Goal: Task Accomplishment & Management: Manage account settings

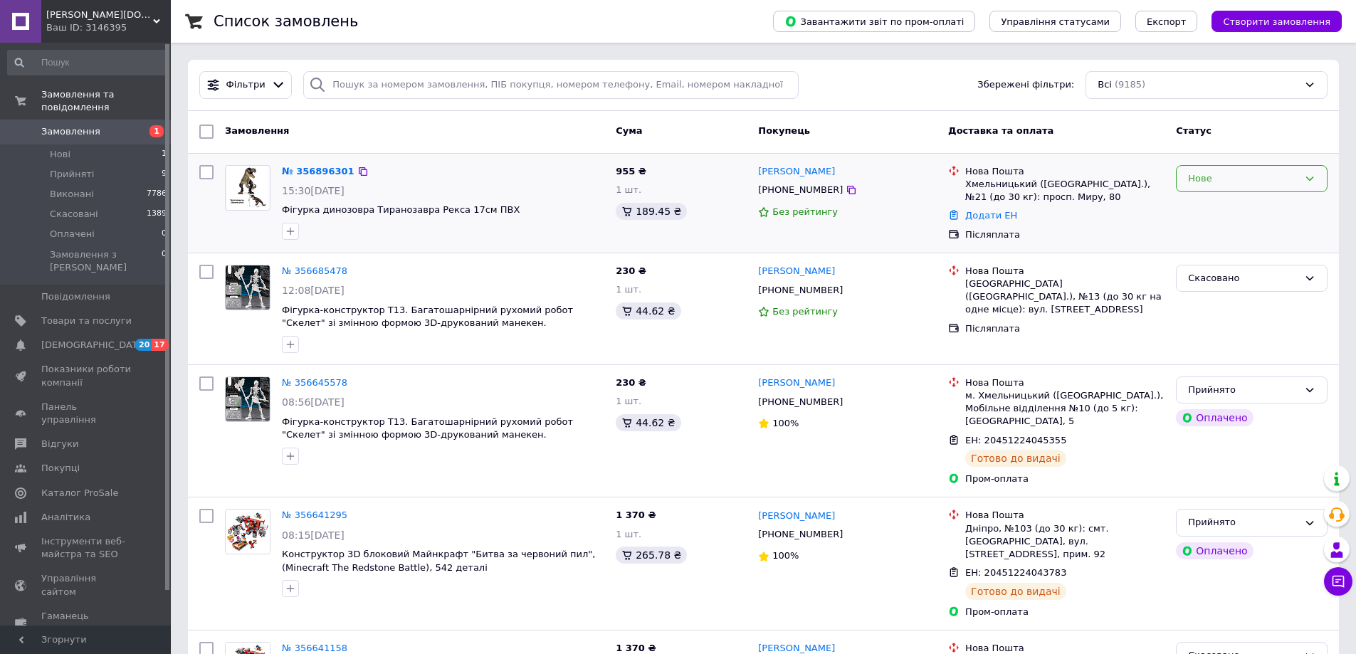
click at [1306, 179] on icon at bounding box center [1309, 178] width 11 height 11
click at [1285, 210] on li "Прийнято" at bounding box center [1251, 208] width 150 height 26
click at [409, 212] on span "Фигурка динозавра Тираннозавра Рекса 17см ПВХ" at bounding box center [406, 209] width 248 height 11
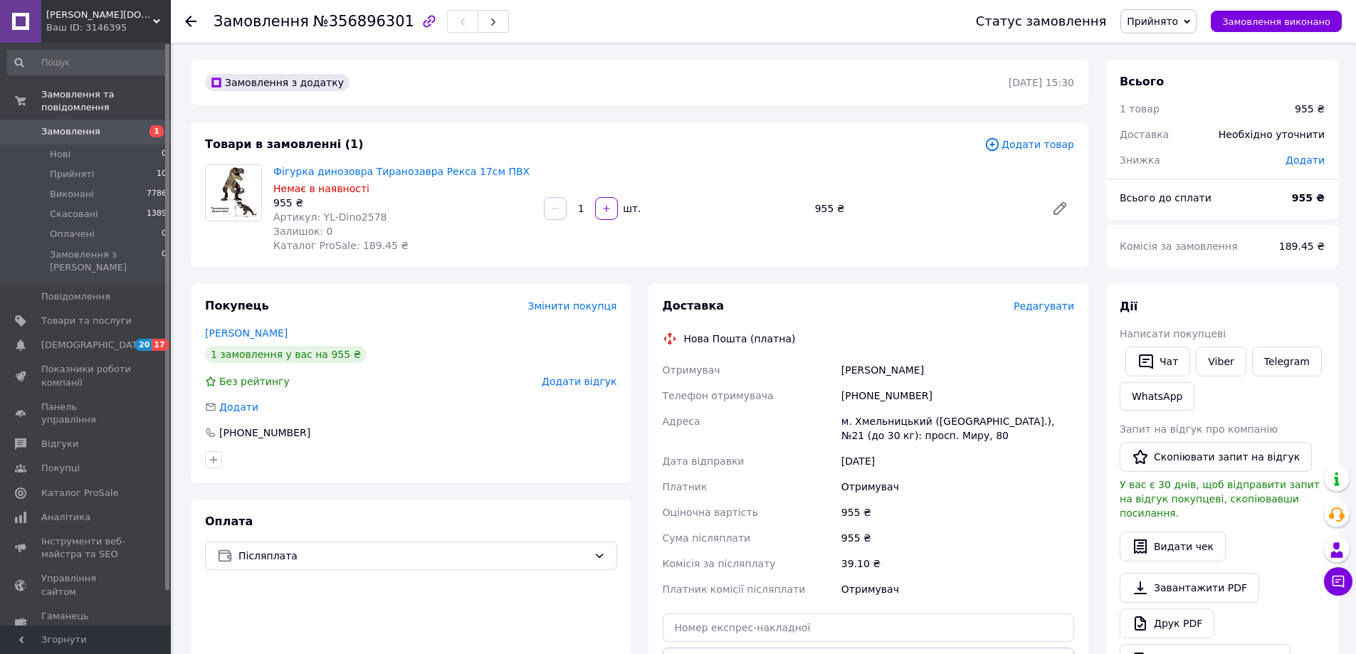
click at [227, 187] on img at bounding box center [233, 193] width 53 height 56
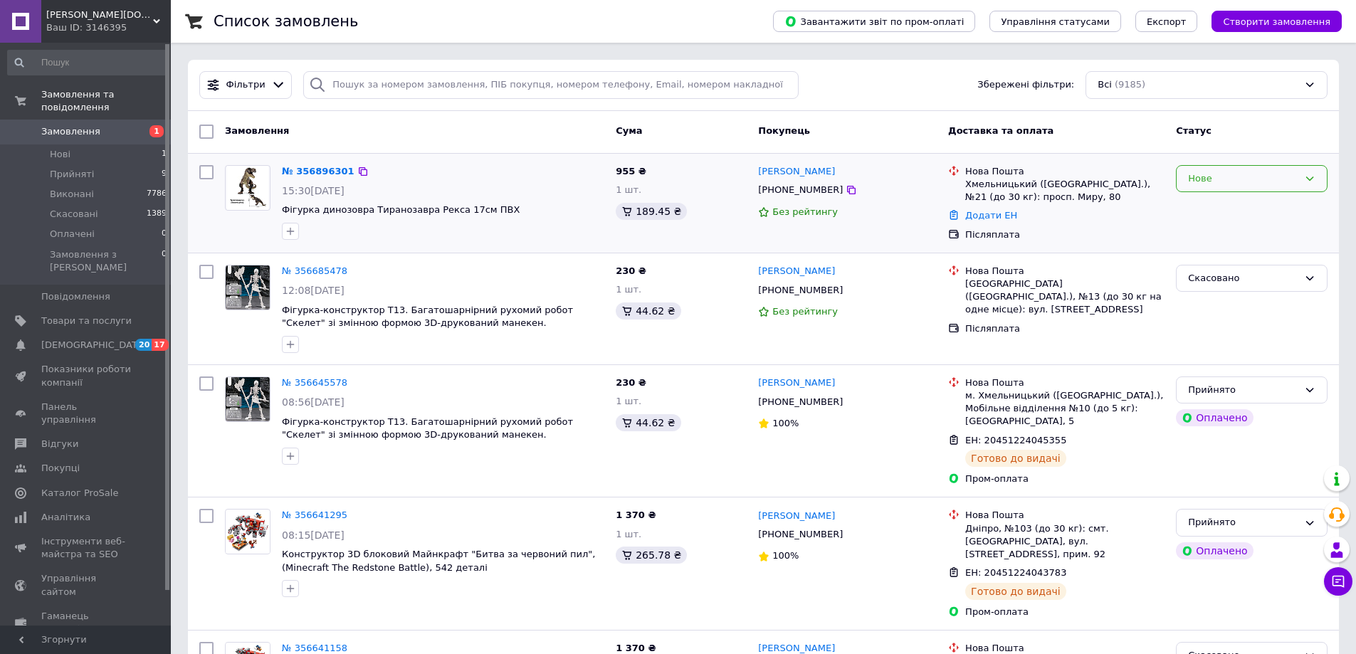
click at [1308, 175] on icon at bounding box center [1309, 178] width 11 height 11
click at [1277, 206] on li "Прийнято" at bounding box center [1251, 208] width 150 height 26
